Goal: Navigation & Orientation: Find specific page/section

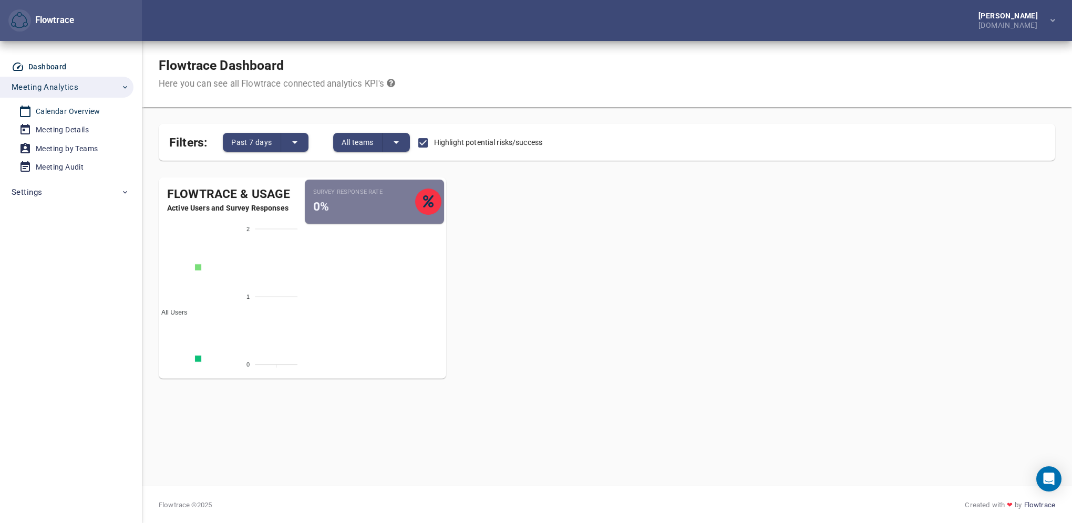
click at [74, 110] on div "Calendar Overview" at bounding box center [68, 111] width 65 height 13
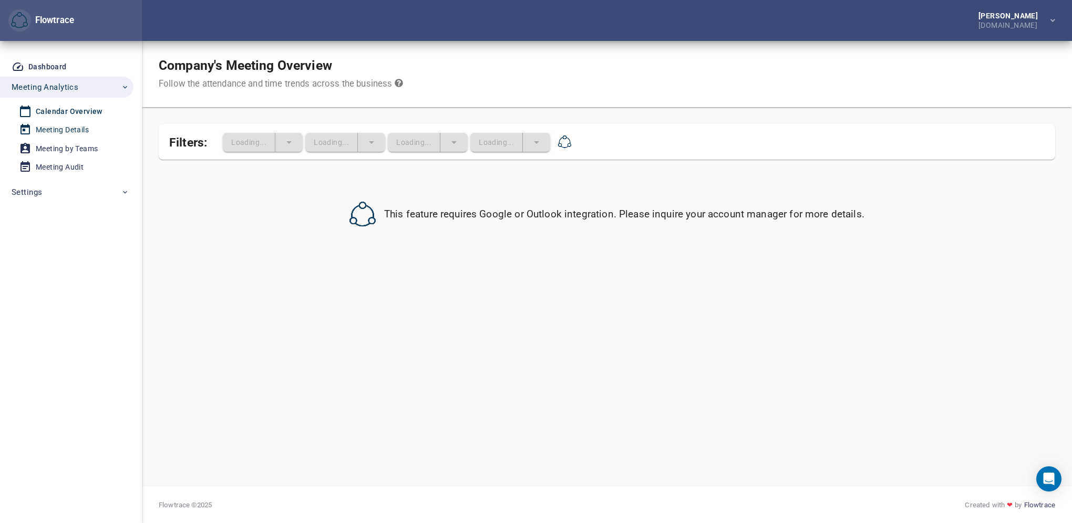
click at [61, 129] on div "Meeting Details" at bounding box center [62, 129] width 53 height 13
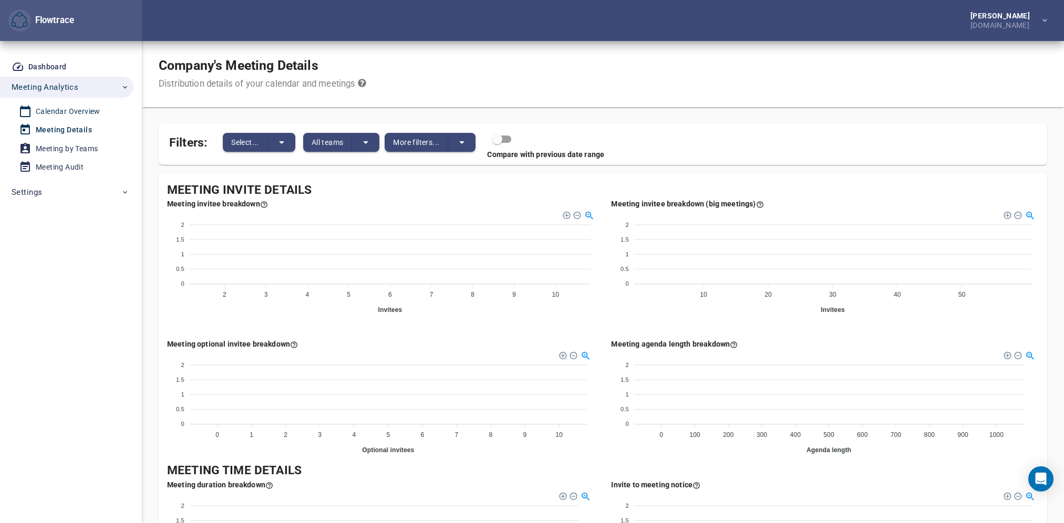
click at [59, 112] on div "Calendar Overview" at bounding box center [68, 111] width 65 height 13
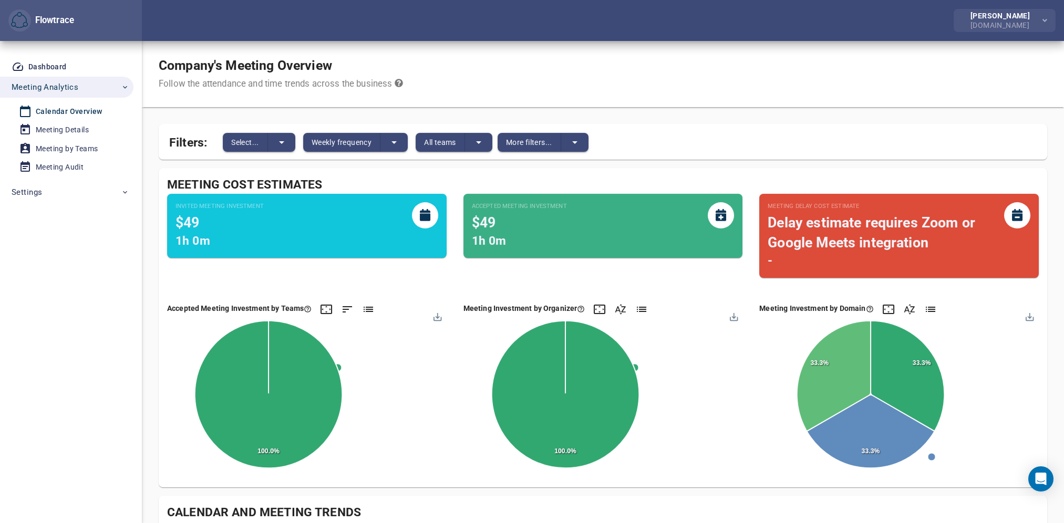
click at [1045, 18] on icon "button" at bounding box center [1044, 20] width 5 height 7
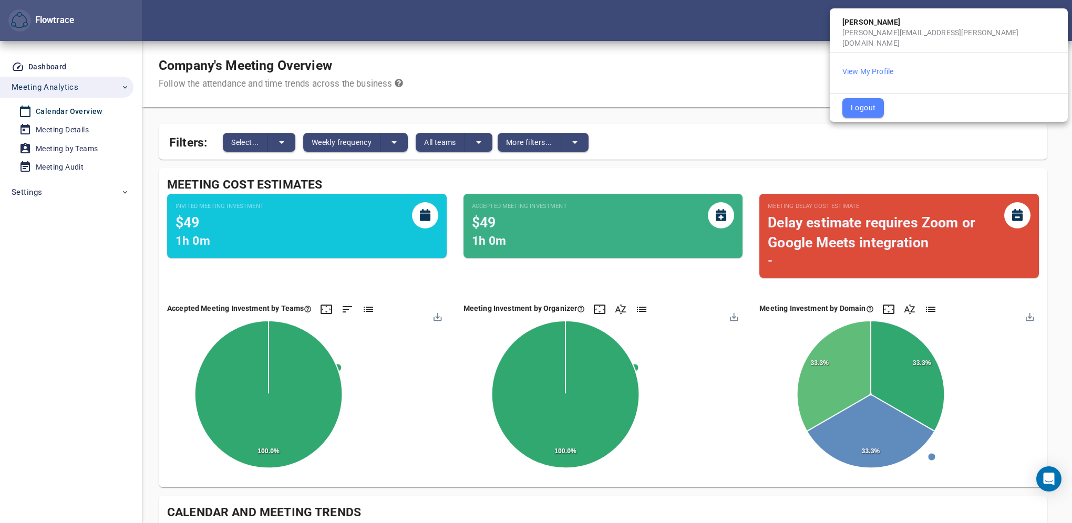
click at [862, 101] on span "Logout" at bounding box center [863, 107] width 25 height 13
